Goal: Information Seeking & Learning: Learn about a topic

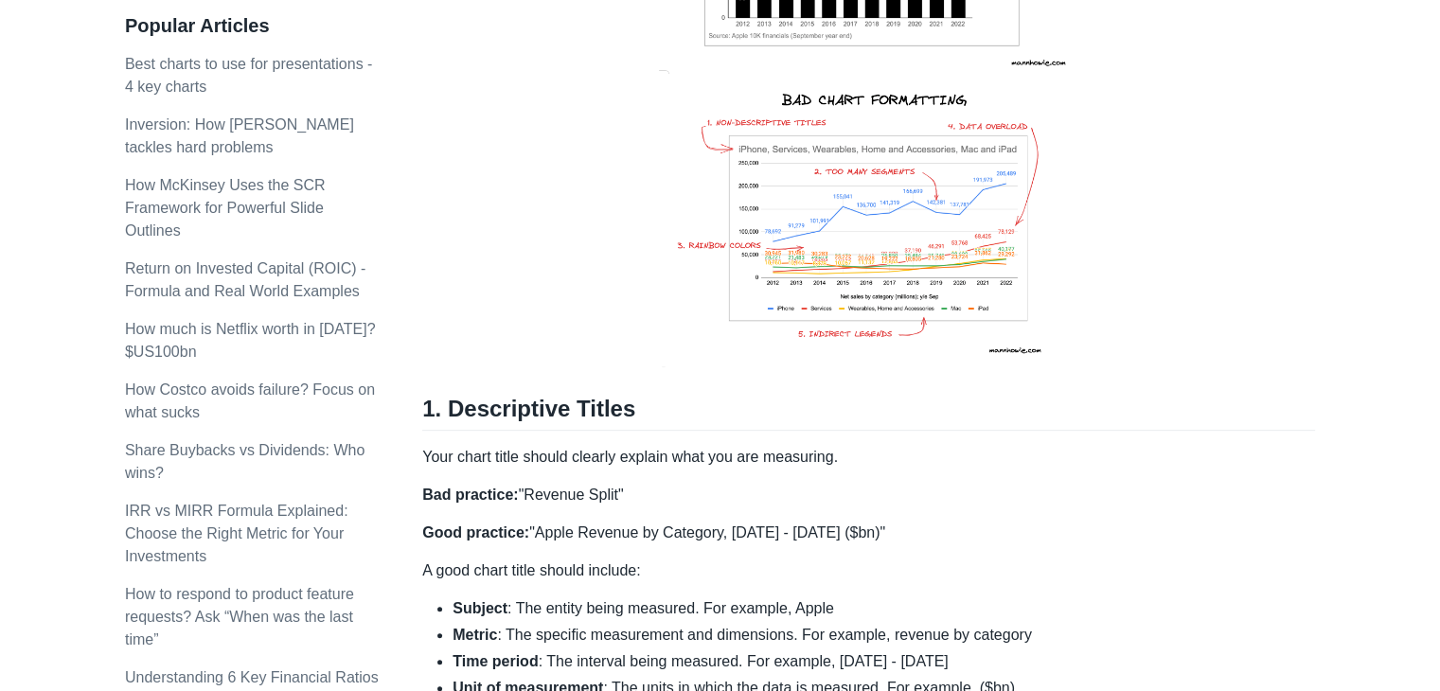
scroll to position [284, 0]
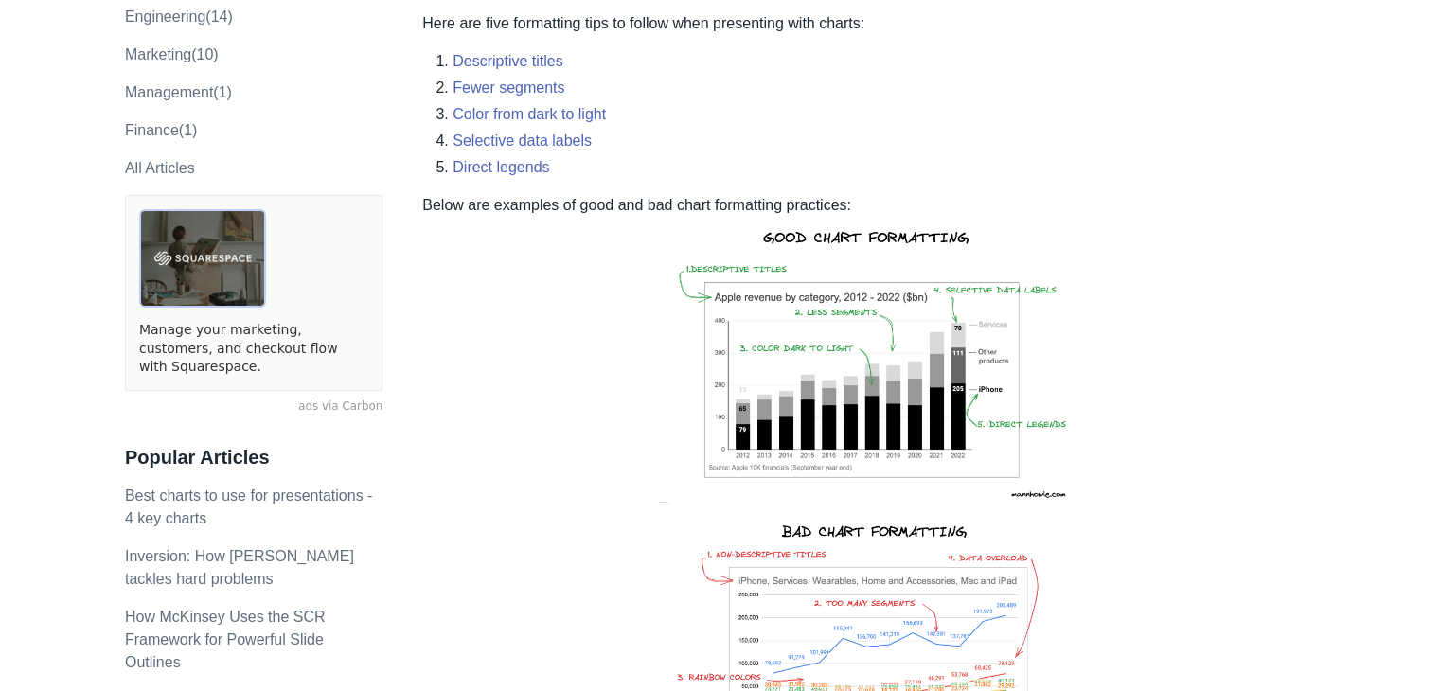
click at [973, 345] on img at bounding box center [868, 363] width 429 height 293
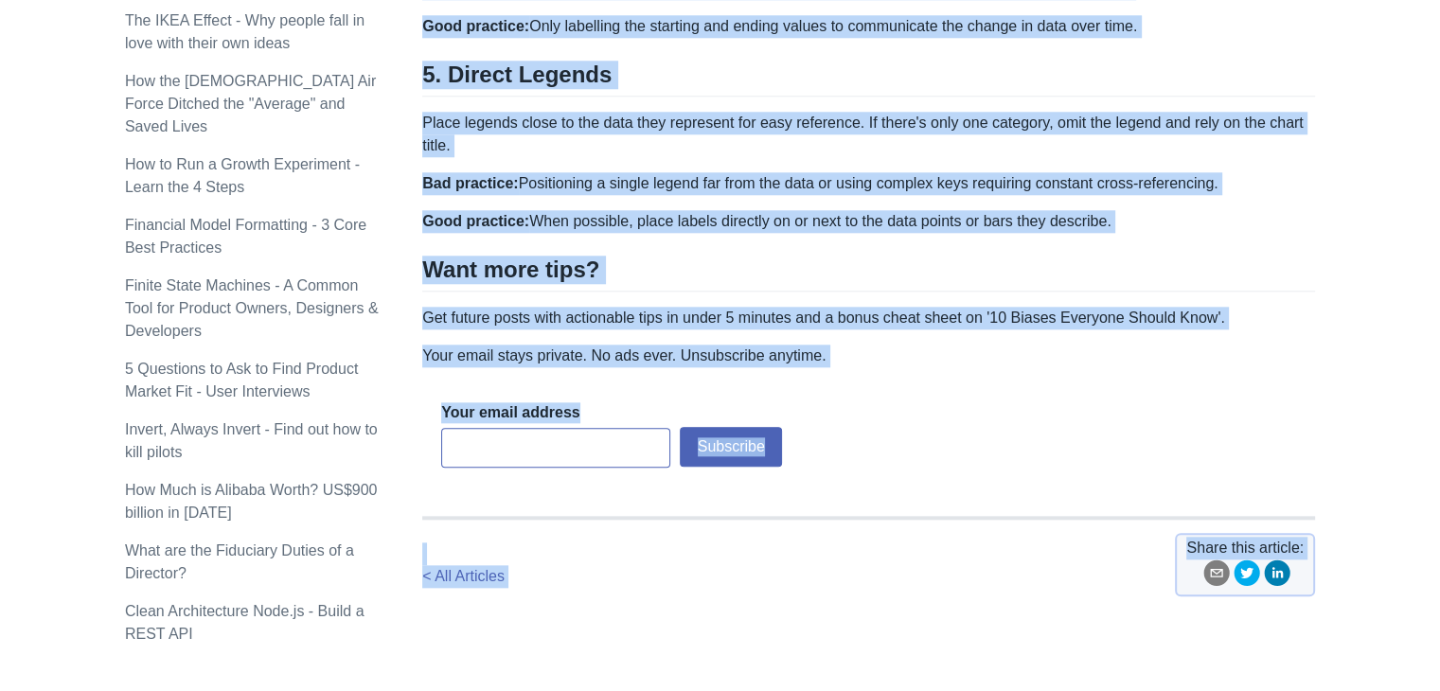
scroll to position [2043, 0]
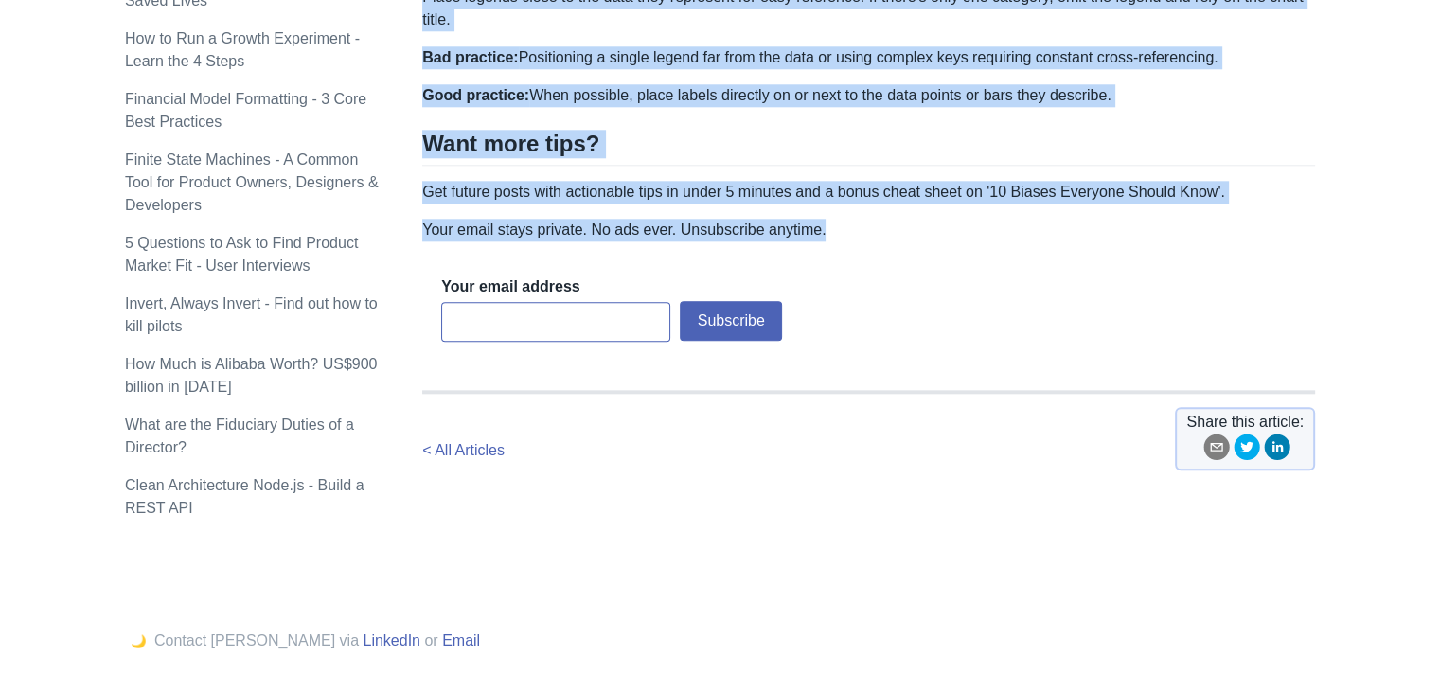
drag, startPoint x: 427, startPoint y: 183, endPoint x: 1045, endPoint y: 228, distance: 619.7
copy div "Chart Formatting: 5 Best Practices 2 minute read | Jun 23, 2023 | 2471 views fi…"
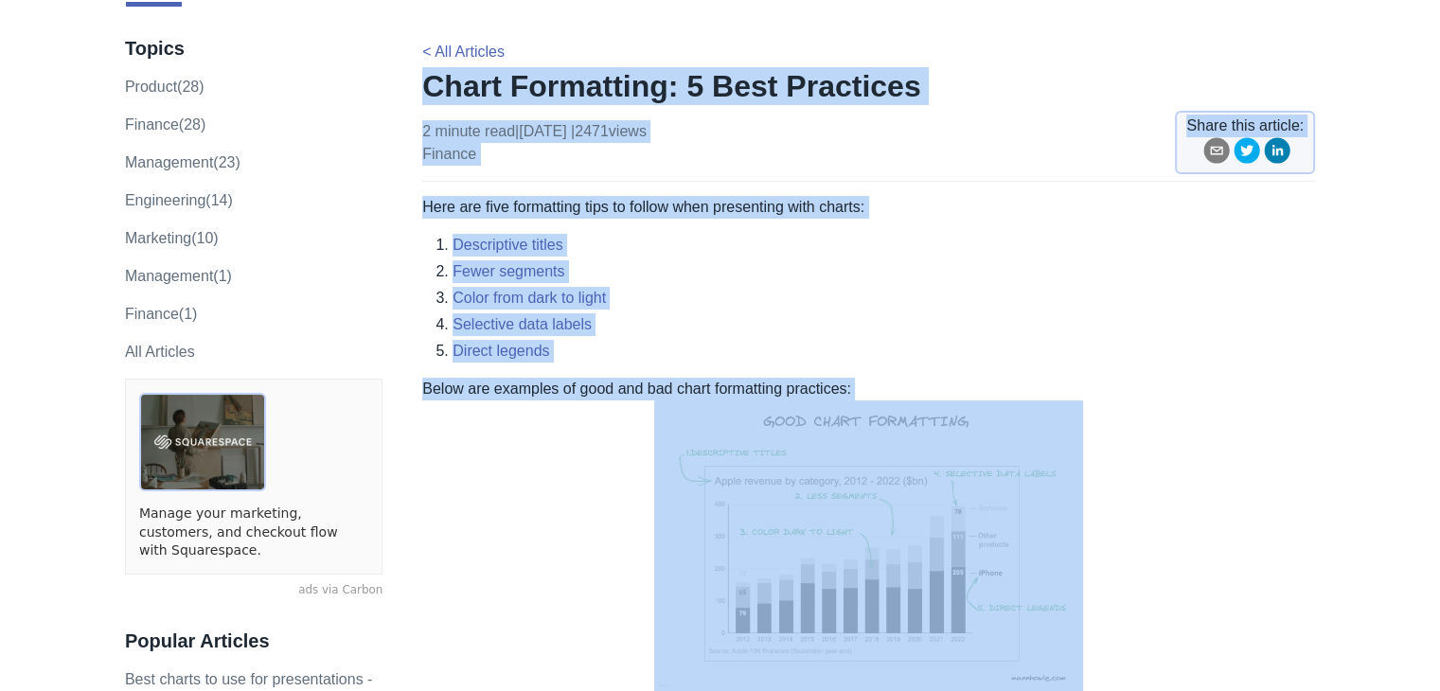
scroll to position [0, 0]
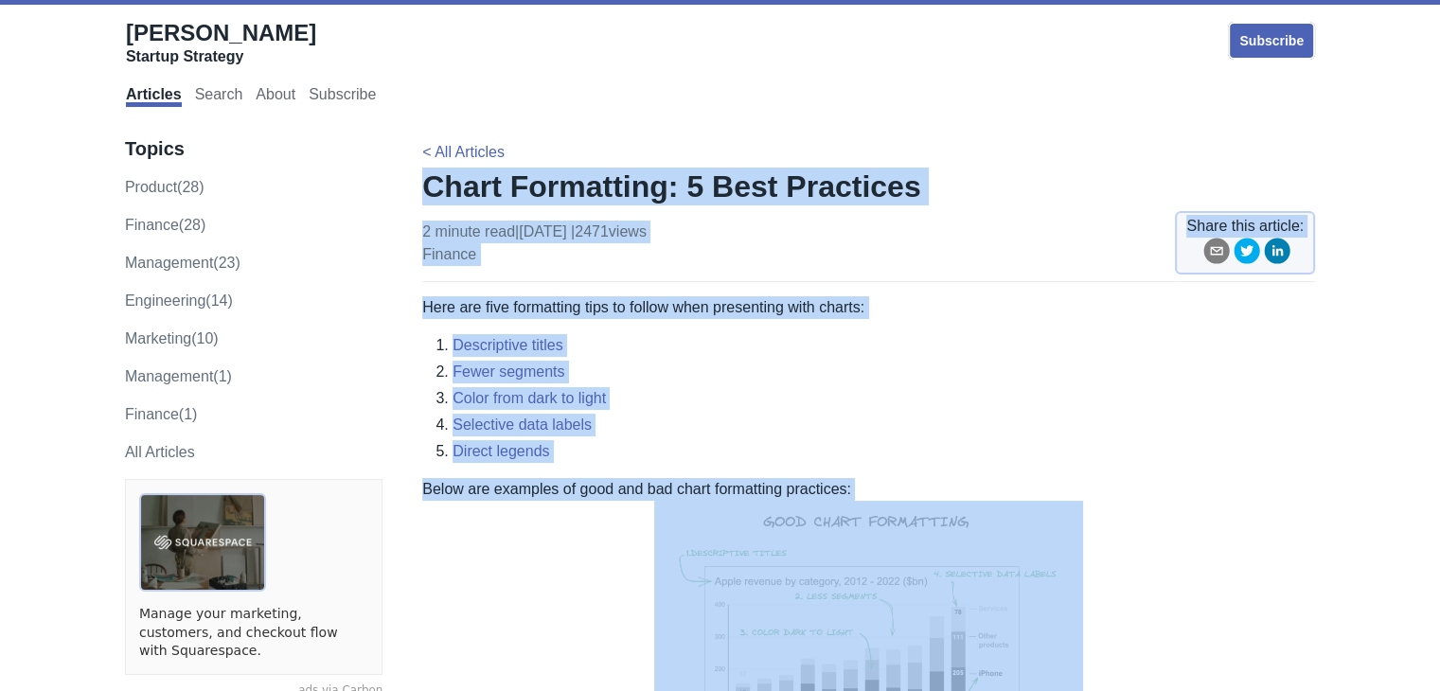
copy div "Chart Formatting: 5 Best Practices 2 minute read | Jun 23, 2023 | 2471 views fi…"
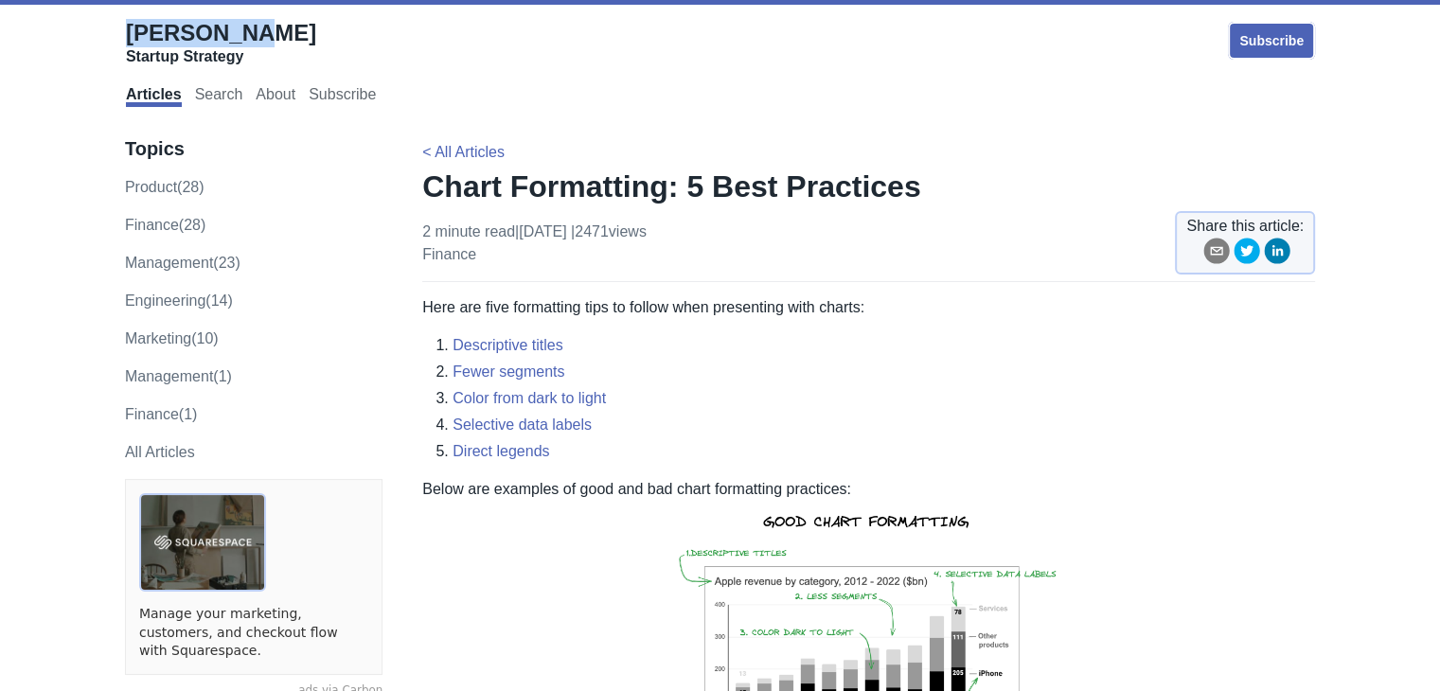
drag, startPoint x: 110, startPoint y: 20, endPoint x: 253, endPoint y: 28, distance: 143.2
click at [253, 28] on div "Howie Mann Startup Strategy Subscribe Articles Search About Subscribe" at bounding box center [720, 61] width 1400 height 105
copy span "[PERSON_NAME]"
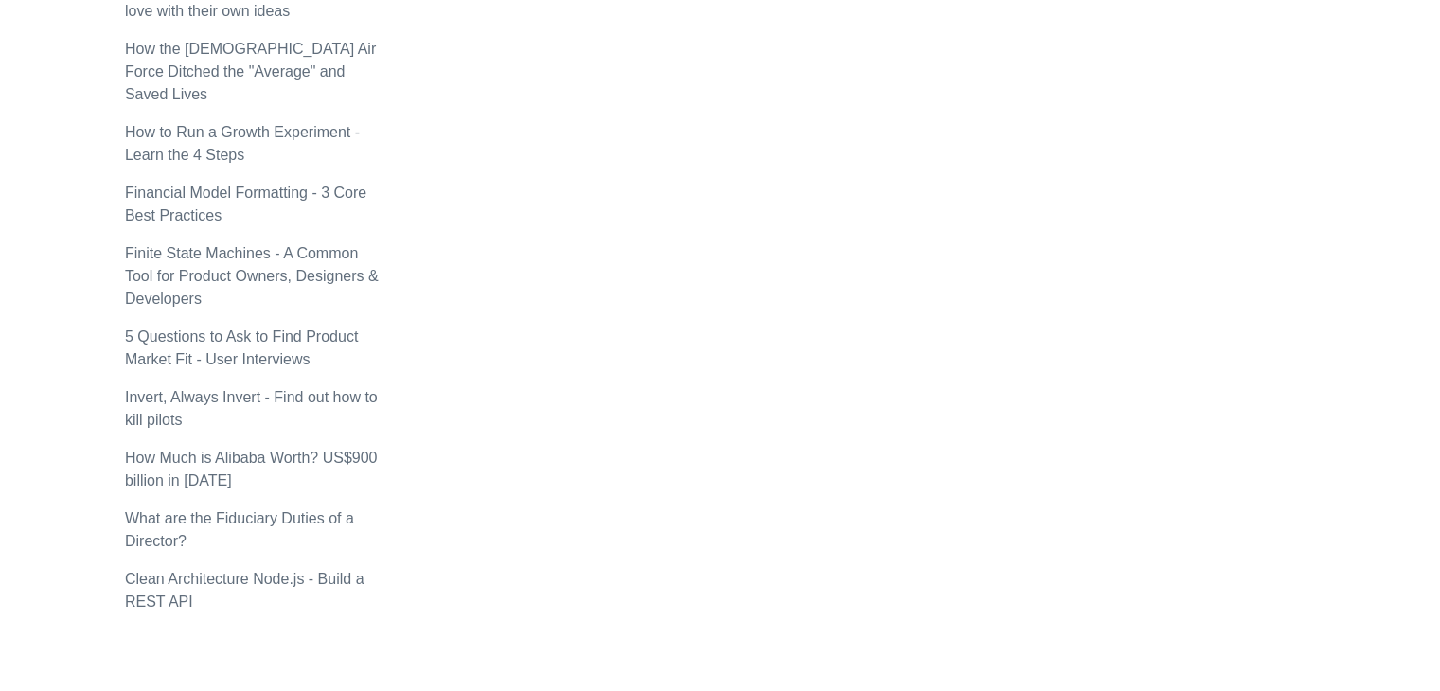
scroll to position [2056, 0]
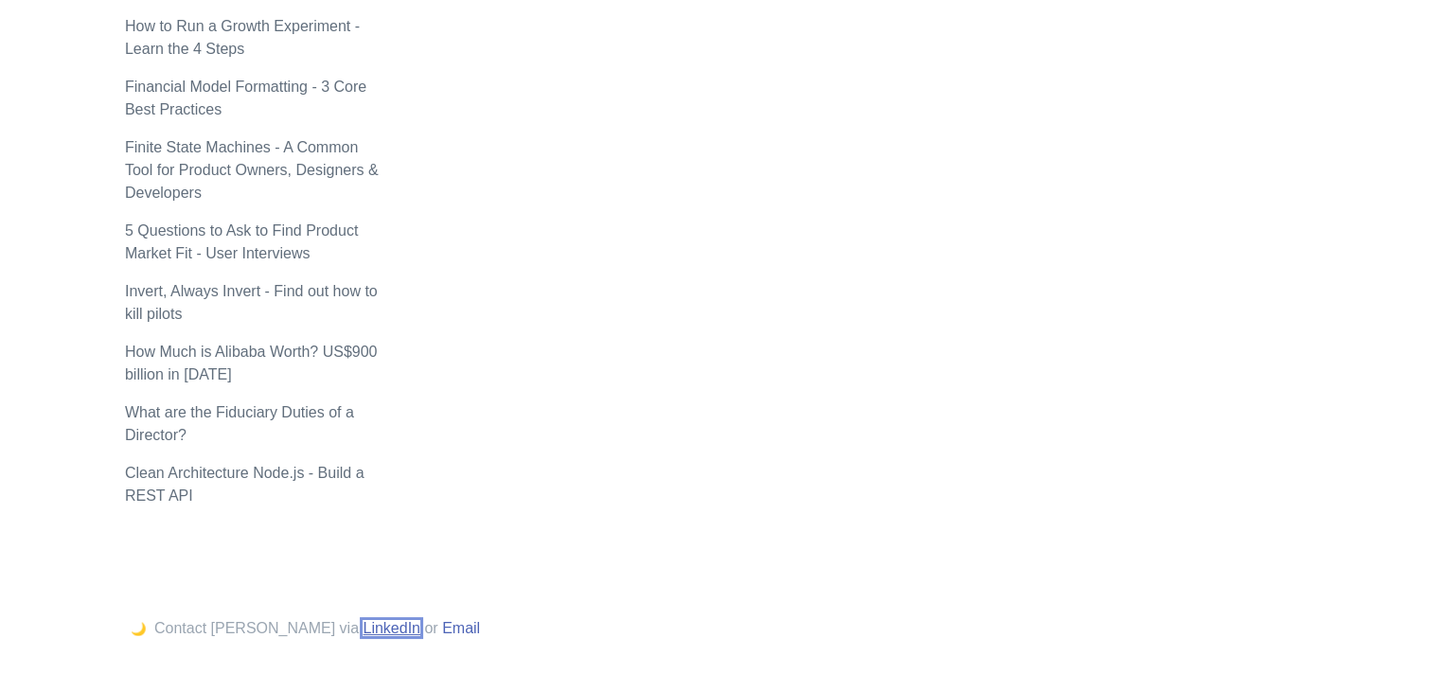
click at [362, 620] on link "LinkedIn" at bounding box center [391, 628] width 58 height 16
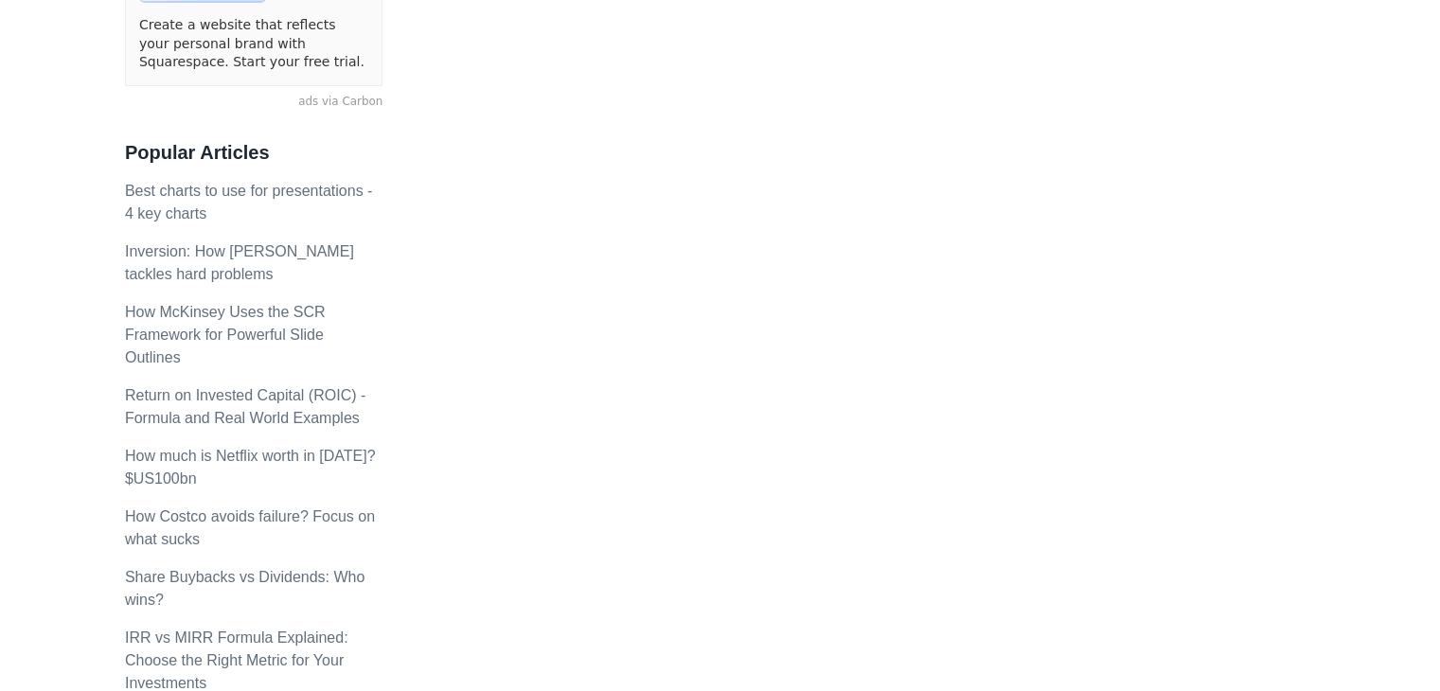
scroll to position [0, 0]
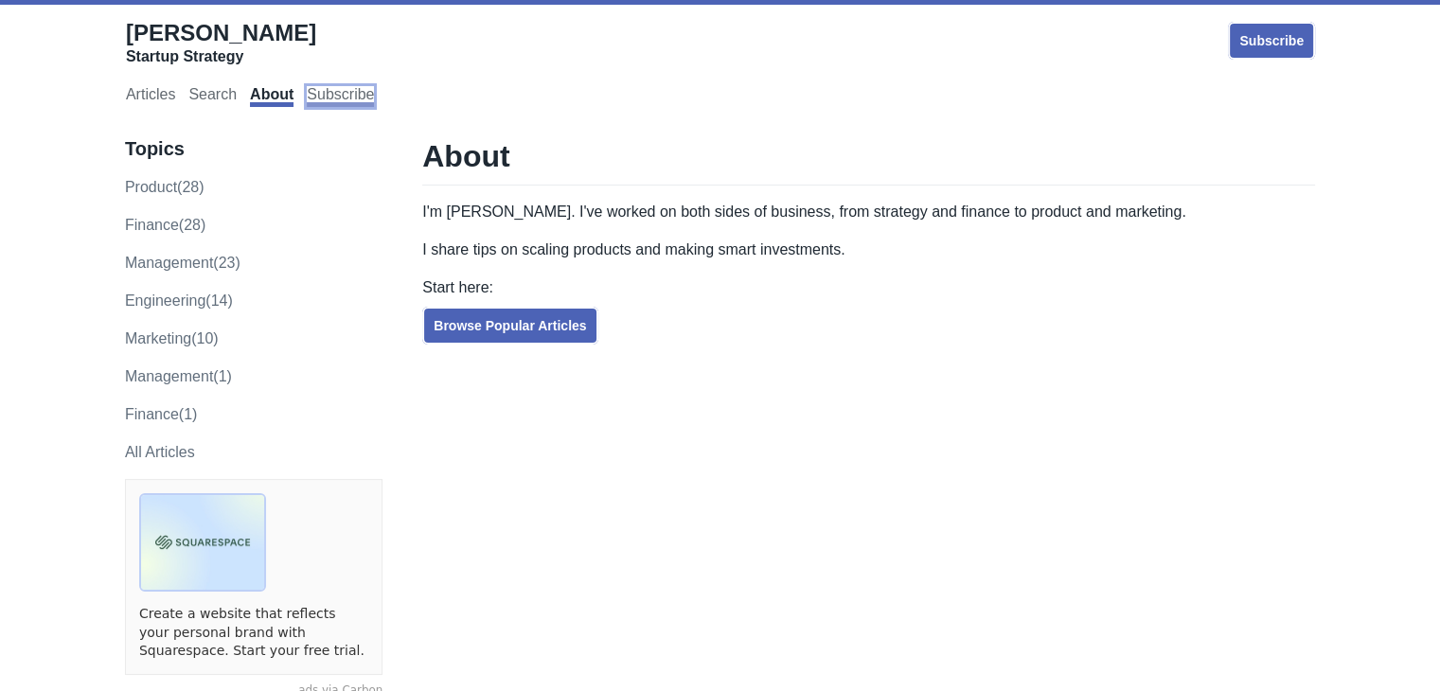
click at [326, 97] on link "Subscribe" at bounding box center [340, 96] width 67 height 21
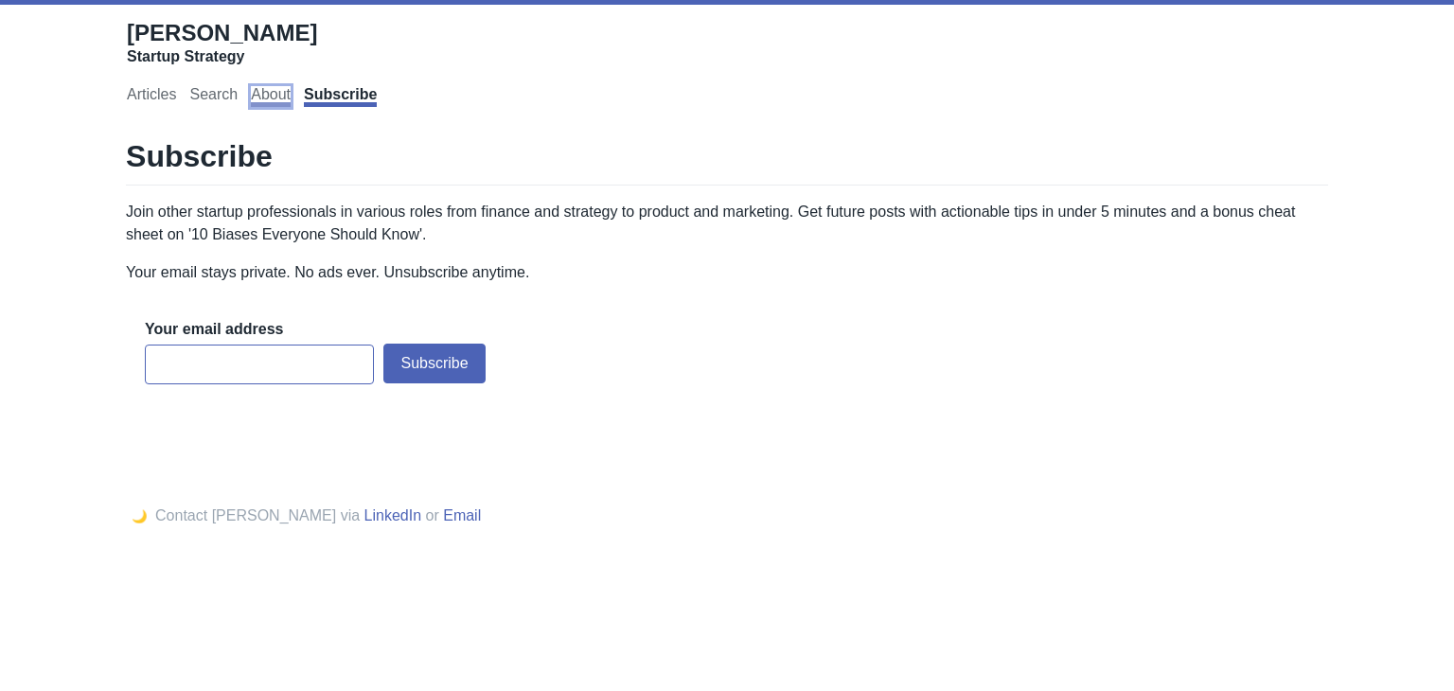
click at [266, 96] on link "About" at bounding box center [271, 96] width 40 height 21
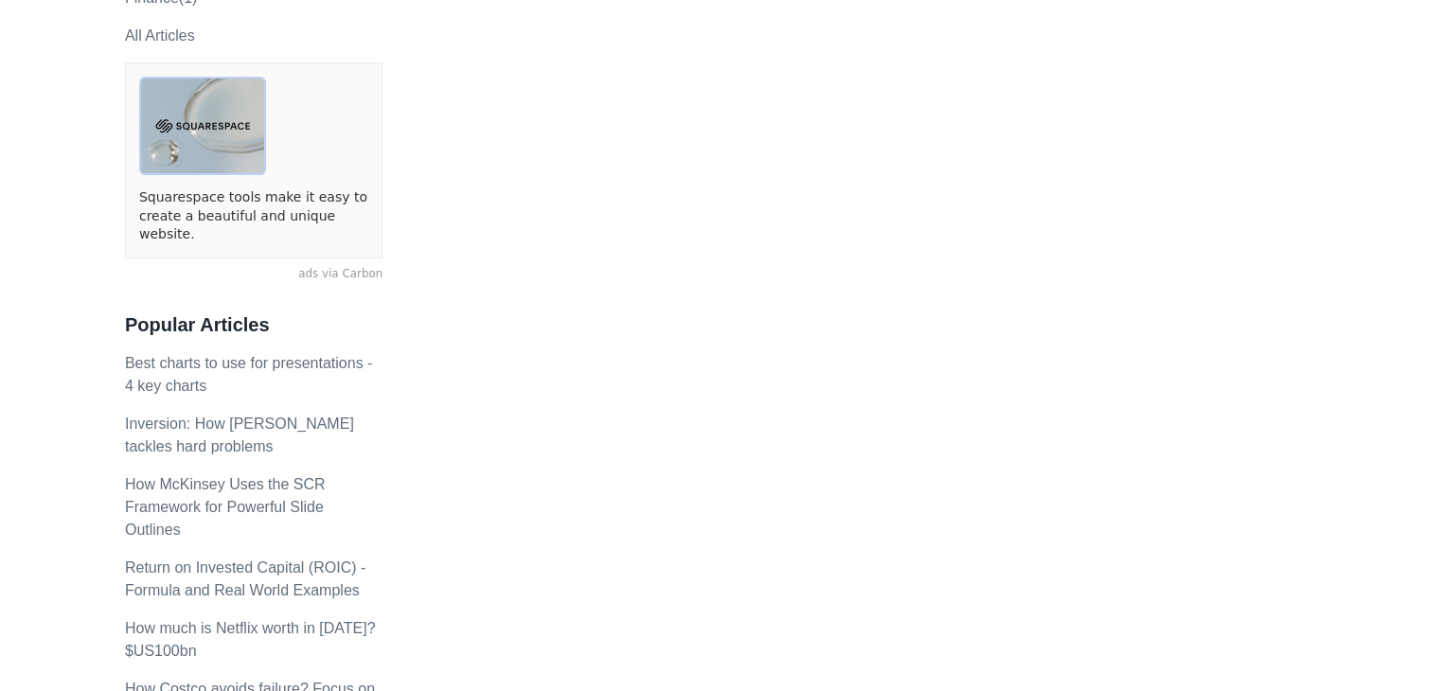
scroll to position [95, 0]
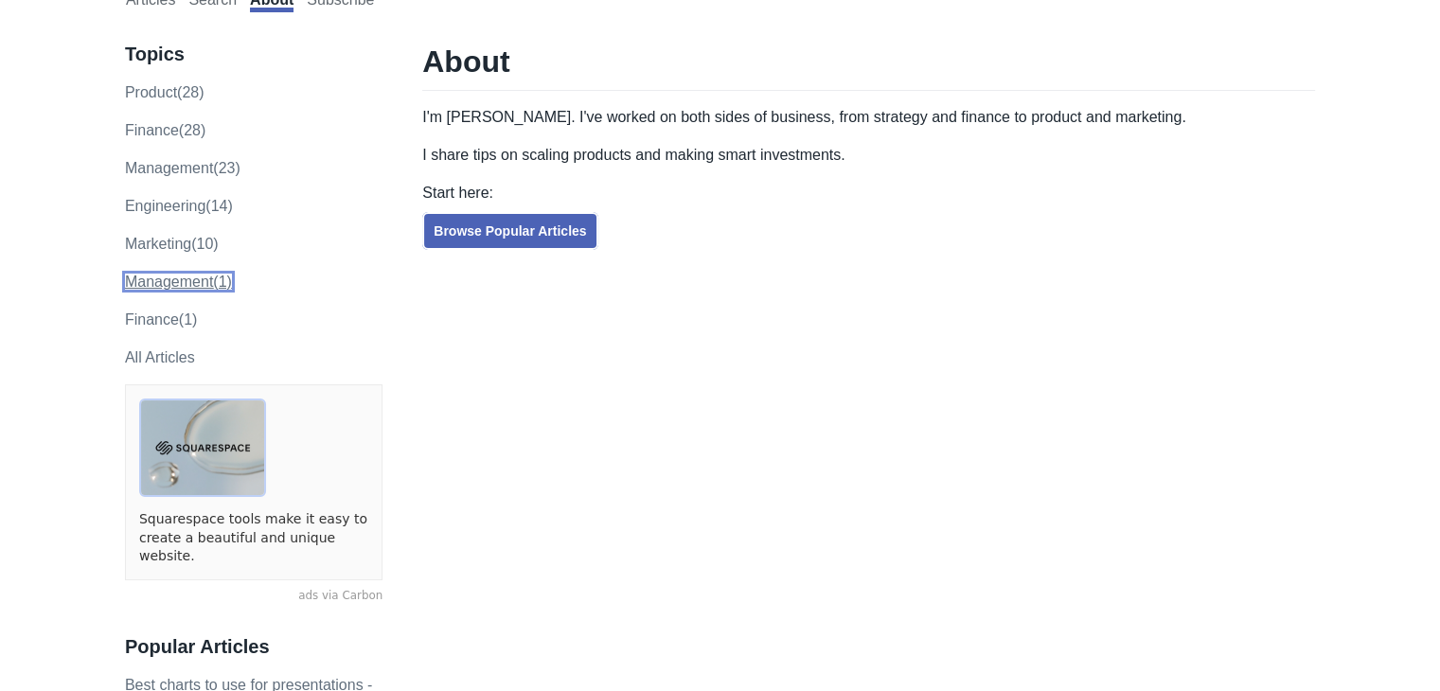
click at [176, 284] on link "Management (1)" at bounding box center [178, 282] width 107 height 16
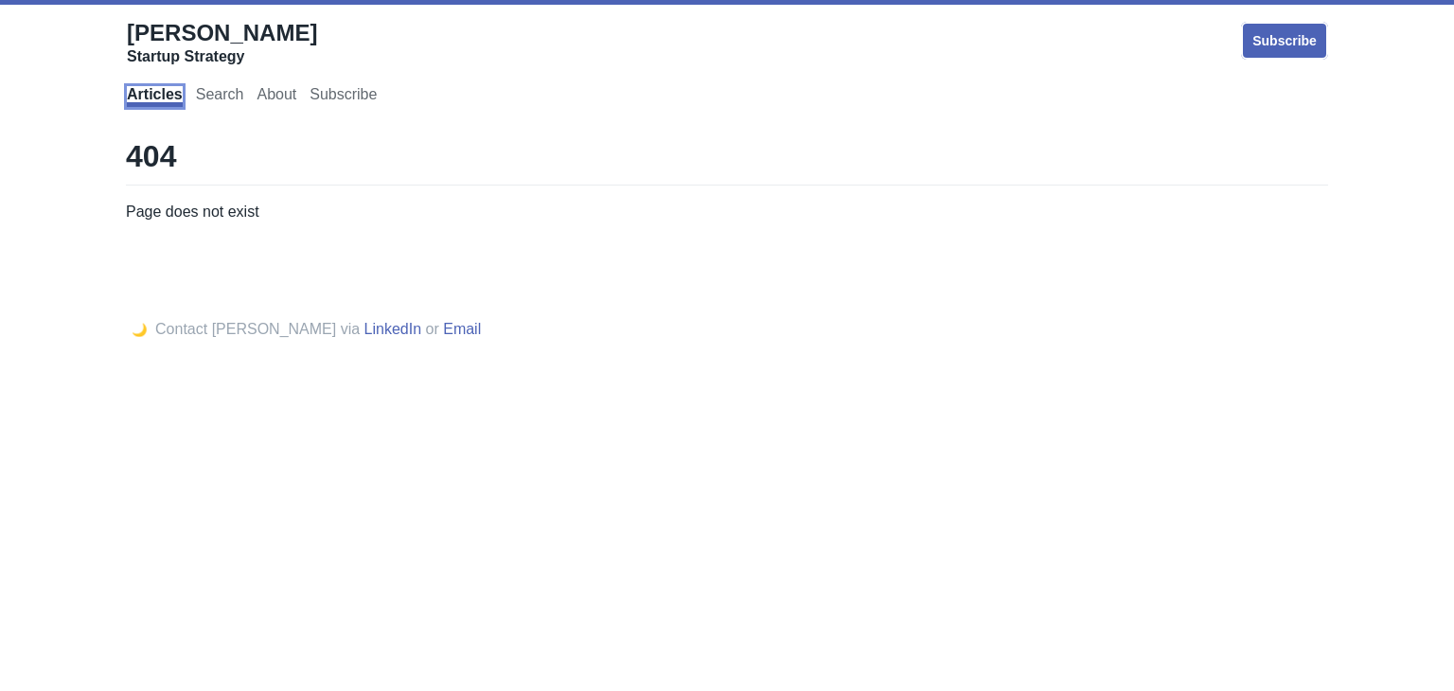
click at [166, 94] on link "Articles" at bounding box center [155, 96] width 56 height 21
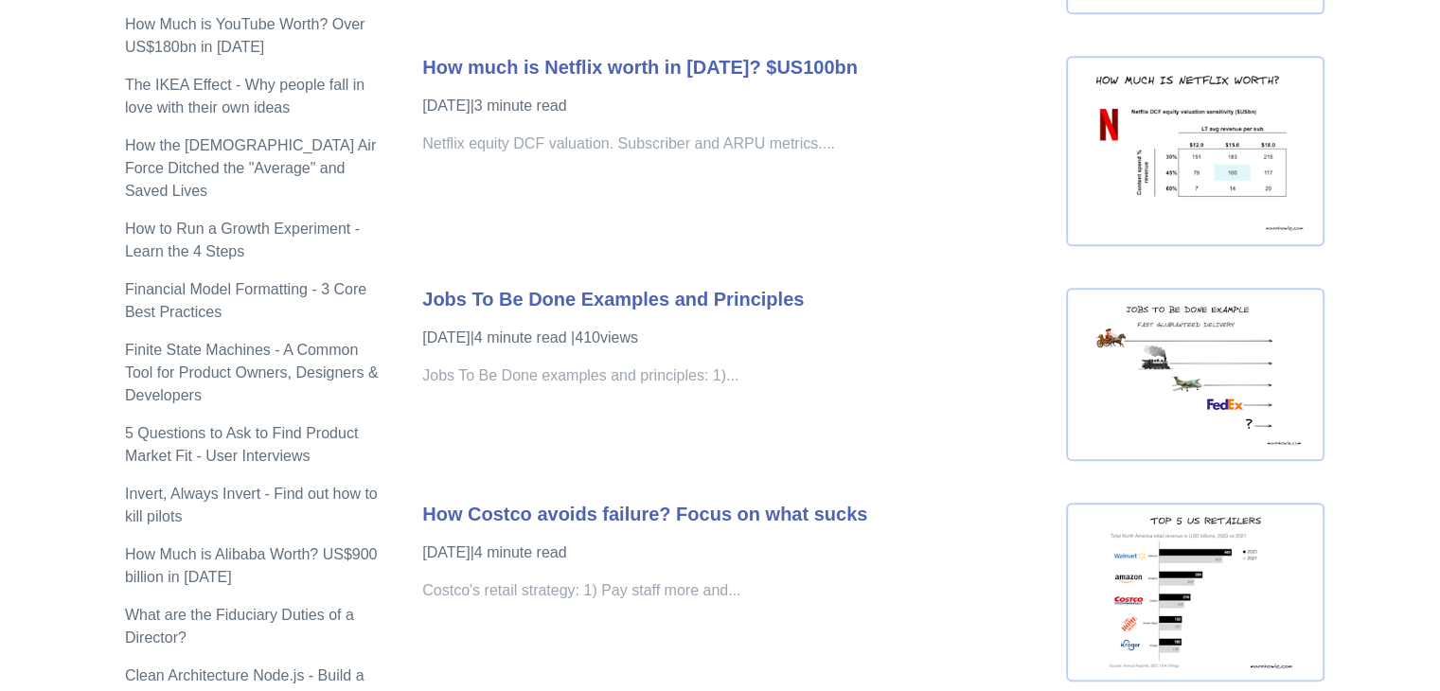
scroll to position [1798, 0]
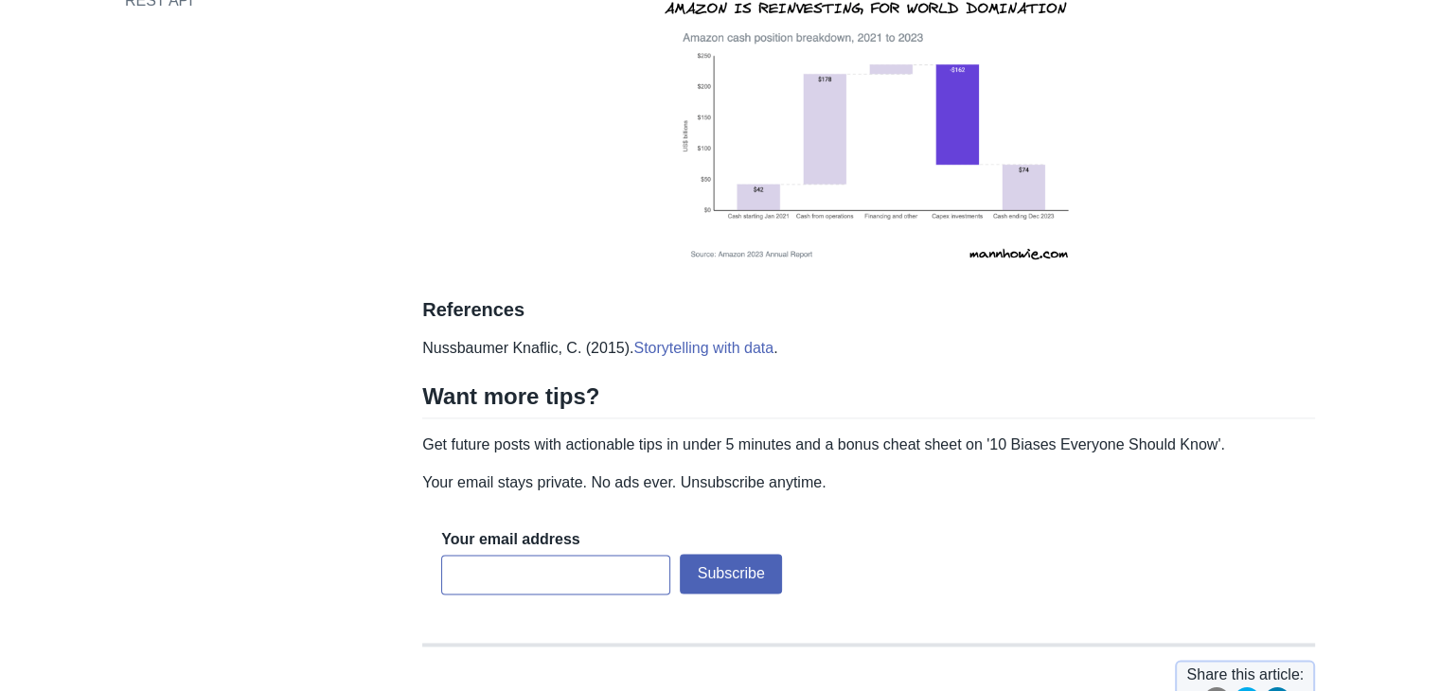
scroll to position [2650, 0]
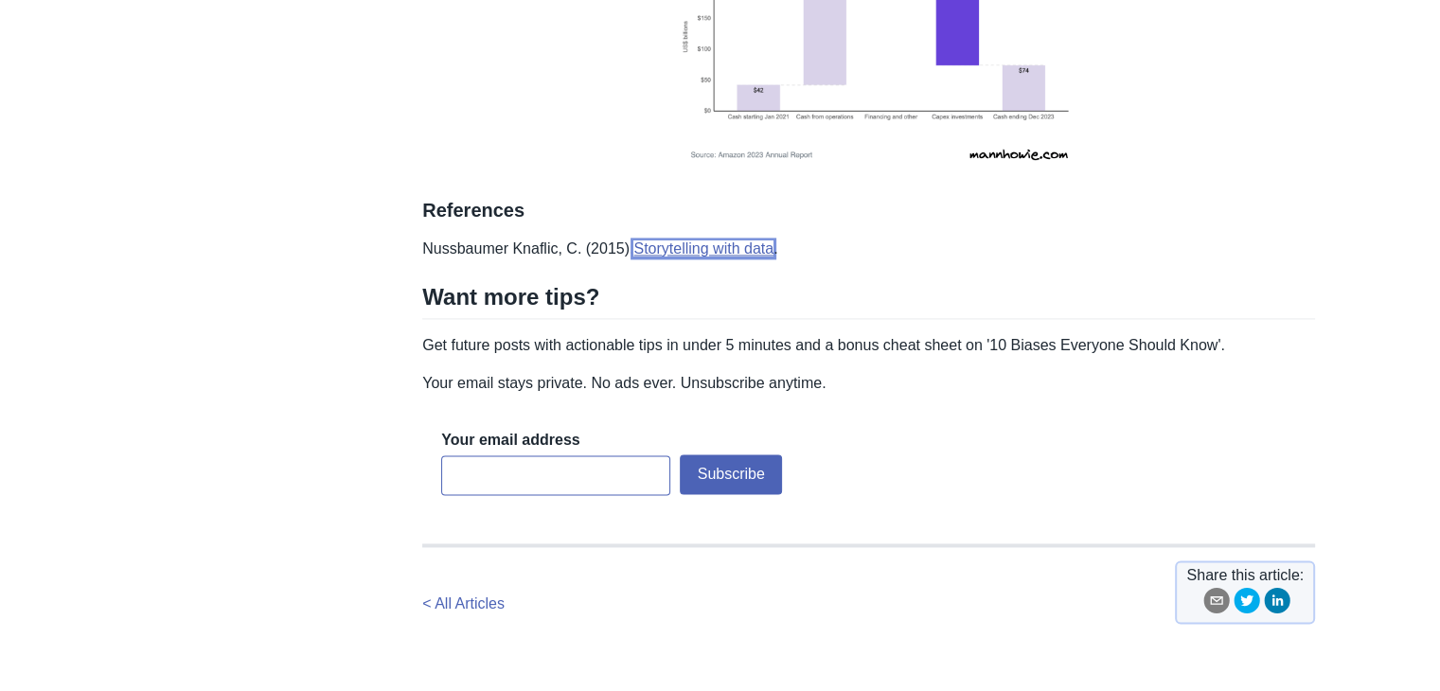
click at [709, 240] on link "Storytelling with data" at bounding box center [703, 248] width 140 height 16
drag, startPoint x: 625, startPoint y: 204, endPoint x: 776, endPoint y: 205, distance: 151.4
copy p "Storytelling with data ."
